Goal: Information Seeking & Learning: Learn about a topic

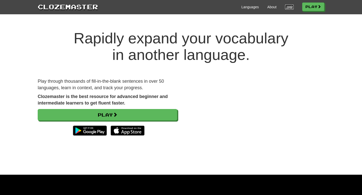
click at [226, 5] on link "Login" at bounding box center [289, 7] width 9 height 5
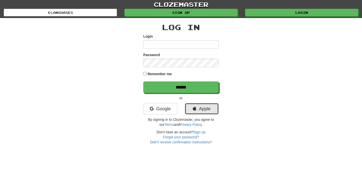
click at [193, 113] on link "Apple" at bounding box center [202, 109] width 34 height 12
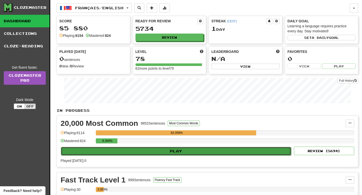
click at [141, 150] on button "Play" at bounding box center [176, 151] width 230 height 9
select select "**"
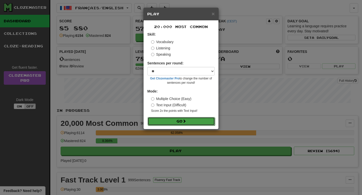
click at [166, 123] on button "Go" at bounding box center [180, 121] width 67 height 9
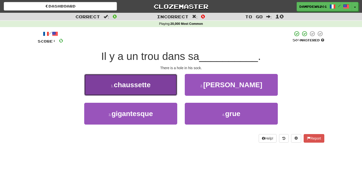
click at [135, 79] on button "1 . chaussette" at bounding box center [130, 85] width 93 height 22
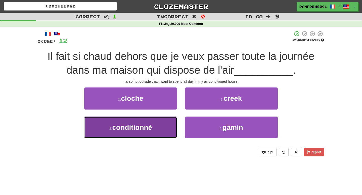
click at [167, 131] on button "3 . conditionné" at bounding box center [130, 128] width 93 height 22
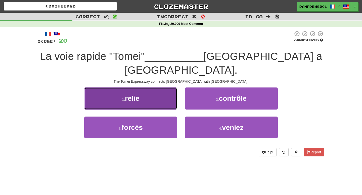
click at [138, 93] on button "1 . relie" at bounding box center [130, 99] width 93 height 22
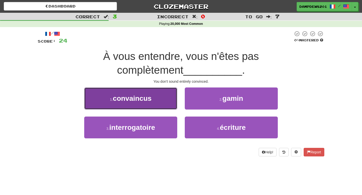
click at [139, 95] on span "convaincus" at bounding box center [132, 99] width 39 height 8
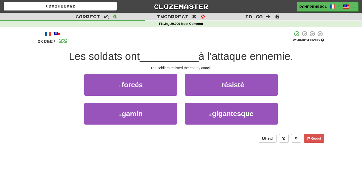
click at [198, 96] on div "2 . résisté" at bounding box center [231, 88] width 100 height 29
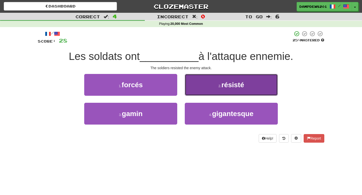
click at [194, 85] on button "2 . résisté" at bounding box center [231, 85] width 93 height 22
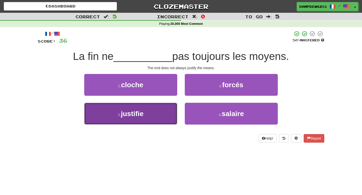
click at [141, 119] on button "3 . justifie" at bounding box center [130, 114] width 93 height 22
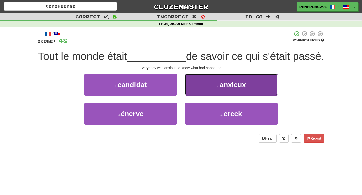
click at [200, 95] on button "2 . anxieux" at bounding box center [231, 85] width 93 height 22
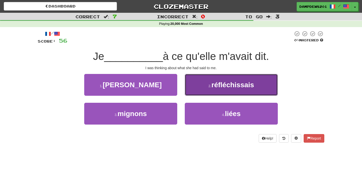
click at [203, 83] on button "2 . réfléchissais" at bounding box center [231, 85] width 93 height 22
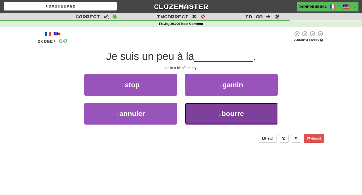
click at [198, 113] on button "4 . [GEOGRAPHIC_DATA]" at bounding box center [231, 114] width 93 height 22
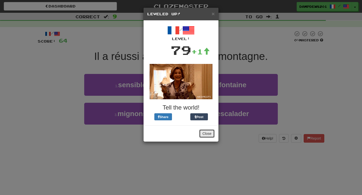
click at [202, 133] on button "Close" at bounding box center [207, 134] width 16 height 9
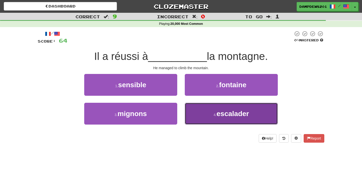
click at [204, 109] on button "4 . escalader" at bounding box center [231, 114] width 93 height 22
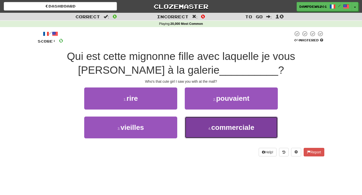
click at [195, 124] on button "4 . commerciale" at bounding box center [231, 128] width 93 height 22
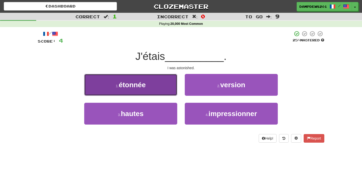
click at [135, 94] on button "1 . étonnée" at bounding box center [130, 85] width 93 height 22
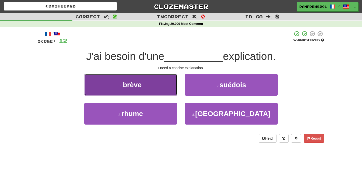
click at [148, 81] on button "1 . [GEOGRAPHIC_DATA]" at bounding box center [130, 85] width 93 height 22
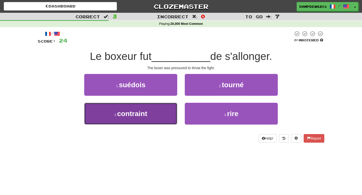
click at [158, 113] on button "3 . contraint" at bounding box center [130, 114] width 93 height 22
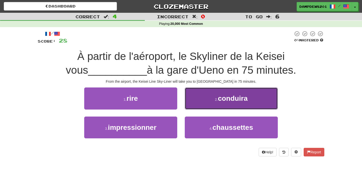
click at [208, 99] on button "2 . [GEOGRAPHIC_DATA]" at bounding box center [231, 99] width 93 height 22
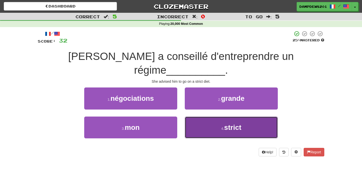
click at [226, 124] on span "strict" at bounding box center [232, 128] width 17 height 8
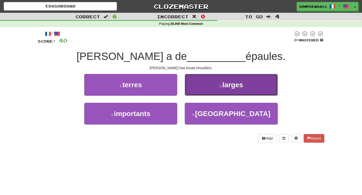
click at [237, 76] on button "2 . larges" at bounding box center [231, 85] width 93 height 22
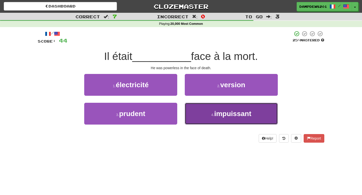
click at [189, 123] on button "4 . impuissant" at bounding box center [231, 114] width 93 height 22
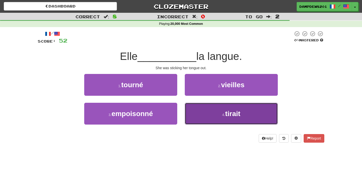
click at [210, 109] on button "4 . tirait" at bounding box center [231, 114] width 93 height 22
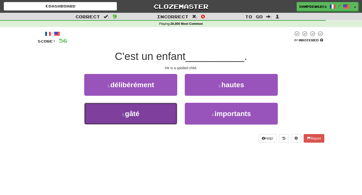
click at [151, 114] on button "3 . gâté" at bounding box center [130, 114] width 93 height 22
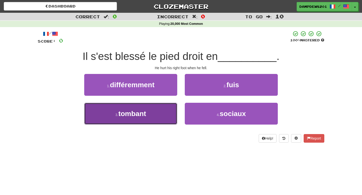
click at [138, 120] on button "3 . tombant" at bounding box center [130, 114] width 93 height 22
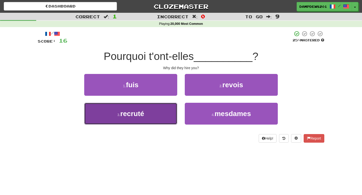
click at [129, 114] on span "recruté" at bounding box center [132, 114] width 24 height 8
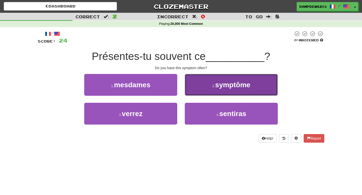
click at [209, 84] on button "2 . symptôme" at bounding box center [231, 85] width 93 height 22
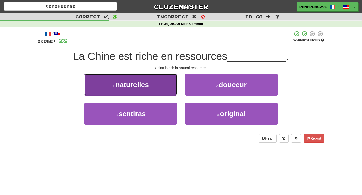
click at [174, 90] on button "1 . naturelles" at bounding box center [130, 85] width 93 height 22
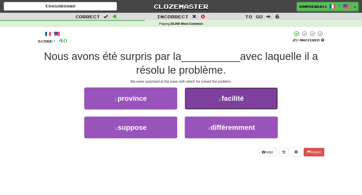
click at [193, 108] on button "2 . facilité" at bounding box center [231, 99] width 93 height 22
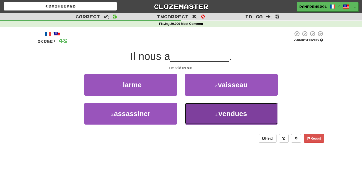
click at [204, 118] on button "4 . vendues" at bounding box center [231, 114] width 93 height 22
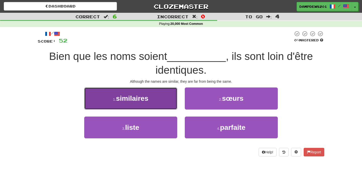
click at [137, 91] on button "1 . similaires" at bounding box center [130, 99] width 93 height 22
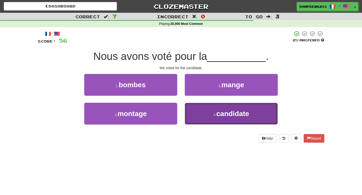
click at [196, 120] on button "4 . candidate" at bounding box center [231, 114] width 93 height 22
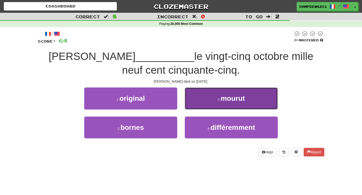
click at [241, 96] on span "mourut" at bounding box center [233, 99] width 24 height 8
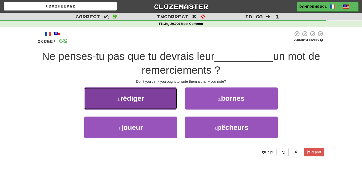
click at [155, 97] on button "1 . [PERSON_NAME]" at bounding box center [130, 99] width 93 height 22
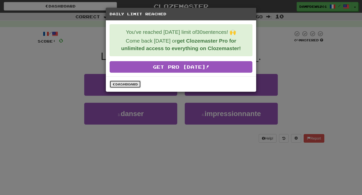
click at [117, 84] on link "Dashboard" at bounding box center [124, 85] width 31 height 8
